Goal: Information Seeking & Learning: Learn about a topic

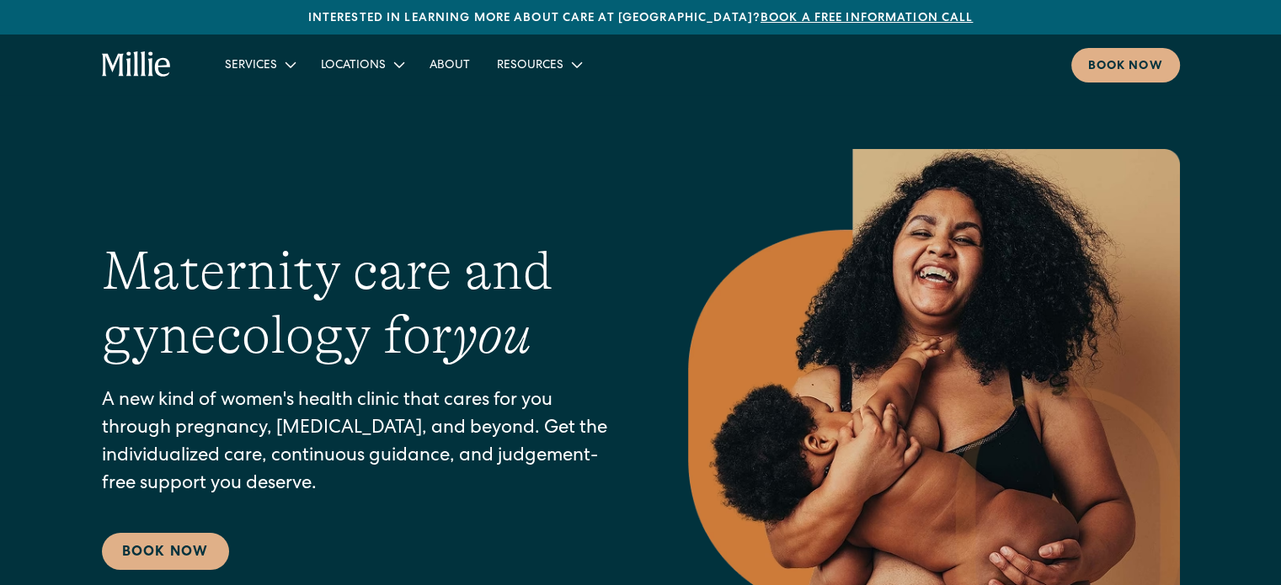
drag, startPoint x: 1261, startPoint y: 396, endPoint x: 1248, endPoint y: 392, distance: 13.3
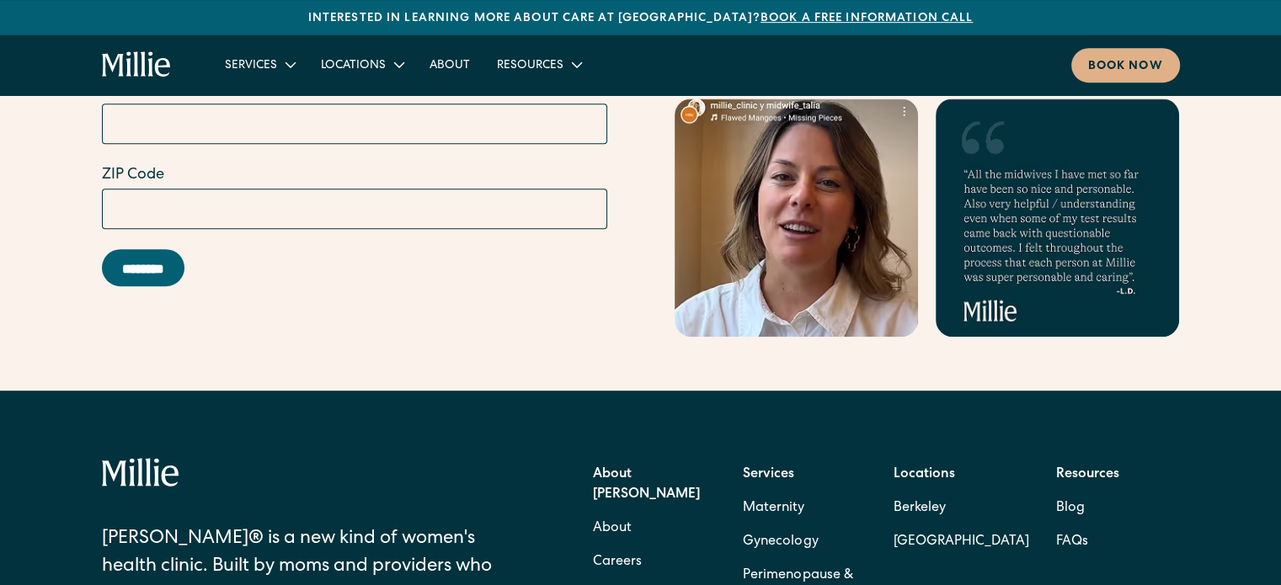
scroll to position [7612, 0]
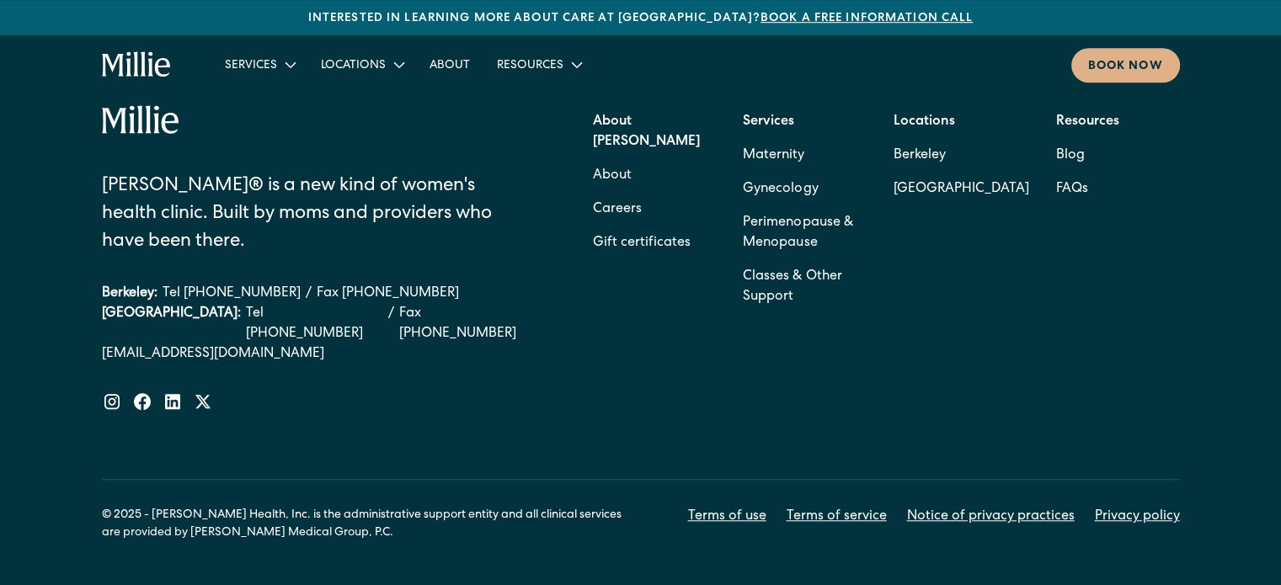
click at [1147, 507] on link "Privacy policy" at bounding box center [1137, 517] width 85 height 20
drag, startPoint x: 569, startPoint y: 360, endPoint x: 71, endPoint y: 263, distance: 508.0
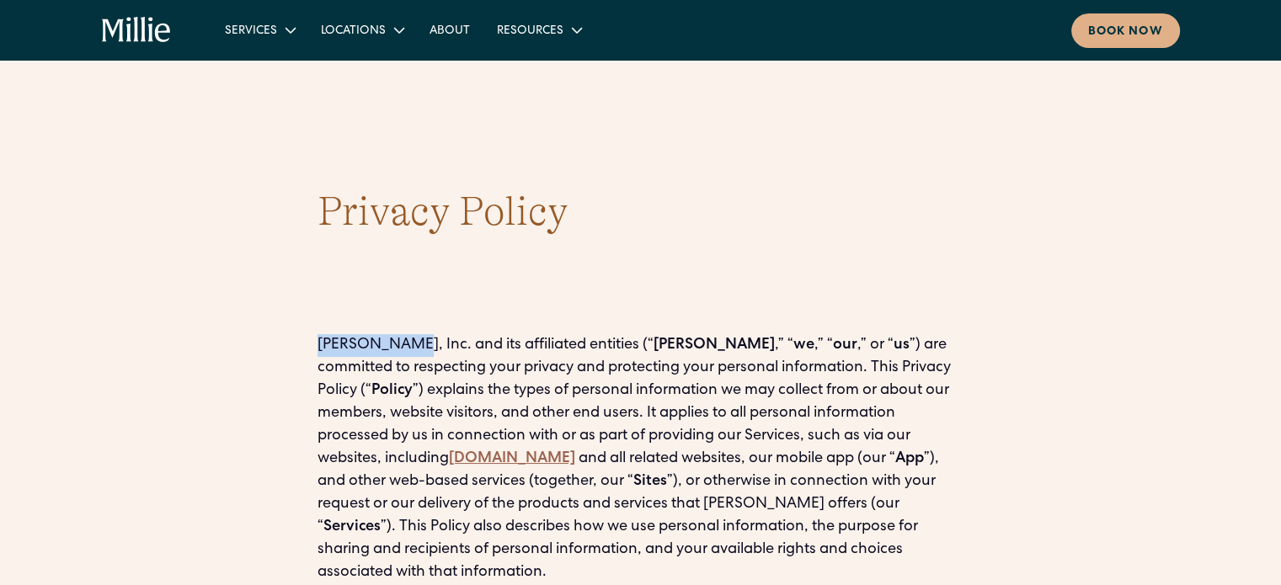
drag, startPoint x: 384, startPoint y: 343, endPoint x: 323, endPoint y: 342, distance: 60.7
click at [323, 342] on p "[PERSON_NAME], Inc. and its affiliated entities (“ [PERSON_NAME] ,” “ we ,” “ o…" at bounding box center [641, 459] width 647 height 250
copy p "[PERSON_NAME], Inc."
